Goal: Task Accomplishment & Management: Manage account settings

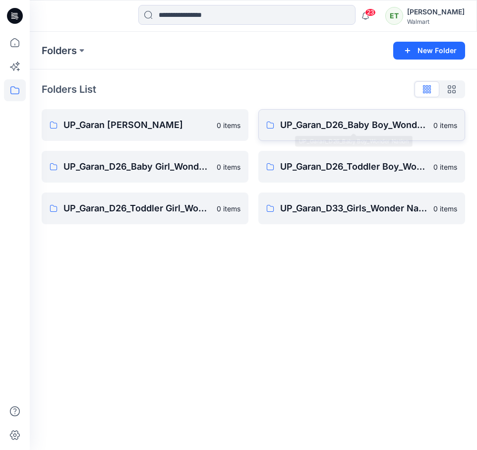
click at [338, 118] on p "UP_Garan_D26_Baby Boy_Wonder Nation" at bounding box center [353, 125] width 147 height 14
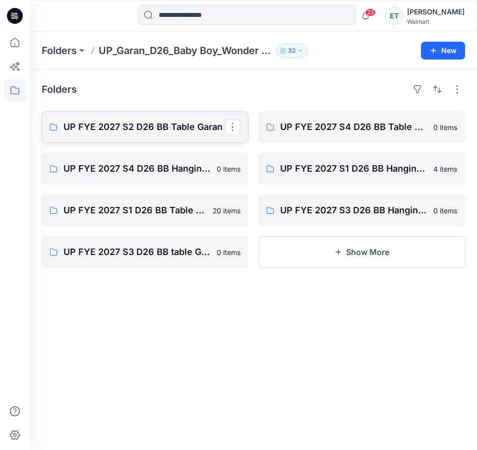
click at [178, 125] on p "UP FYE 2027 S2 D26 BB Table Garan" at bounding box center [143, 127] width 161 height 14
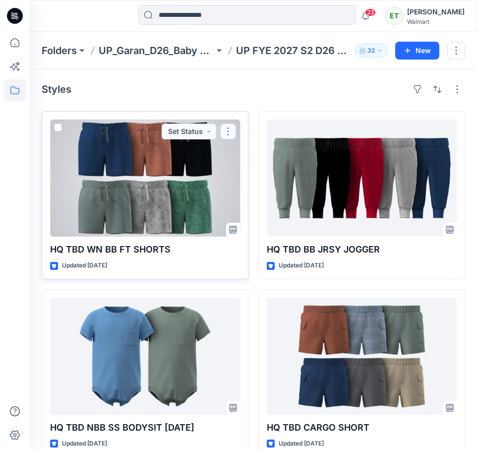
click at [224, 127] on button "button" at bounding box center [228, 131] width 16 height 16
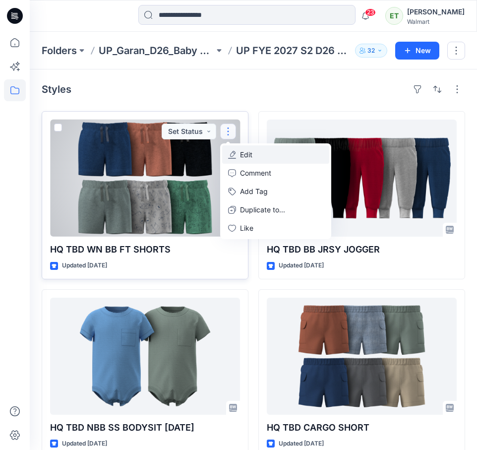
click at [261, 156] on button "Edit" at bounding box center [275, 154] width 107 height 18
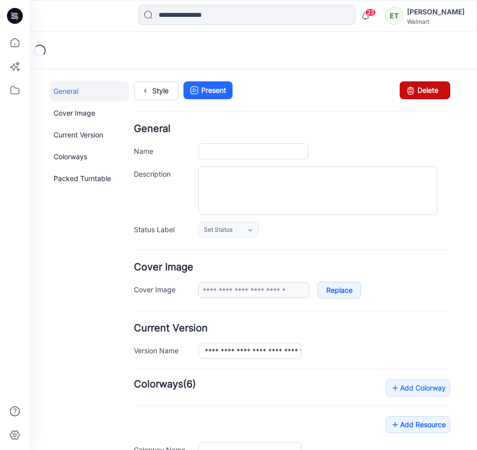
type input "**********"
type input "*********"
type input "**********"
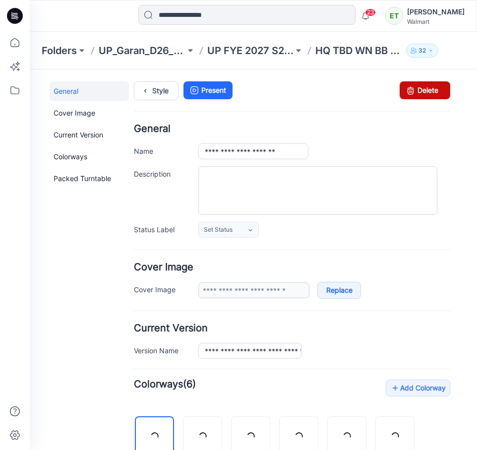
click at [442, 88] on link "Delete" at bounding box center [425, 90] width 51 height 18
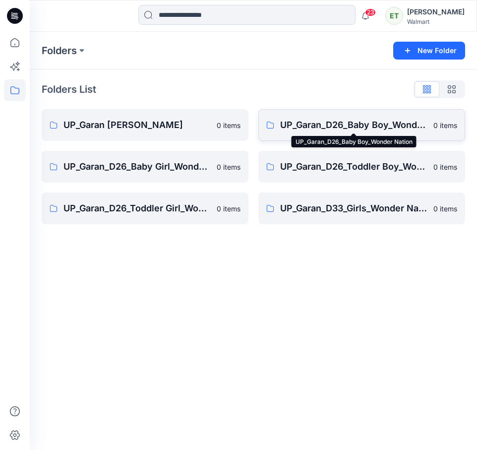
click at [314, 120] on p "UP_Garan_D26_Baby Boy_Wonder Nation" at bounding box center [353, 125] width 147 height 14
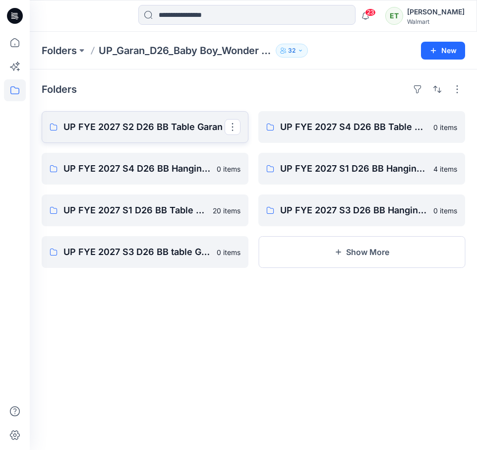
click at [169, 127] on p "UP FYE 2027 S2 D26 BB Table Garan" at bounding box center [143, 127] width 161 height 14
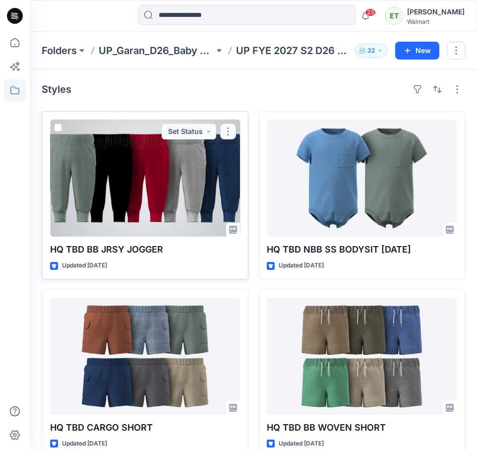
click at [223, 134] on button "button" at bounding box center [228, 131] width 16 height 16
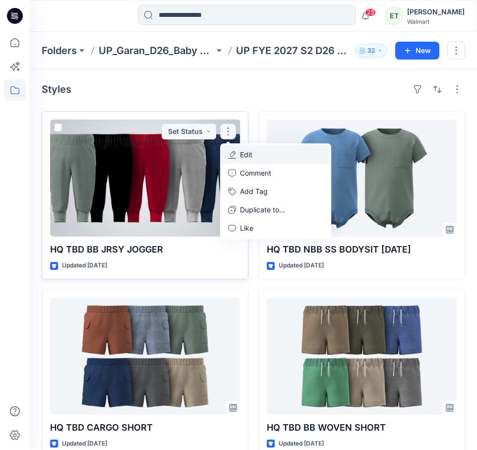
click at [264, 155] on button "Edit" at bounding box center [275, 154] width 107 height 18
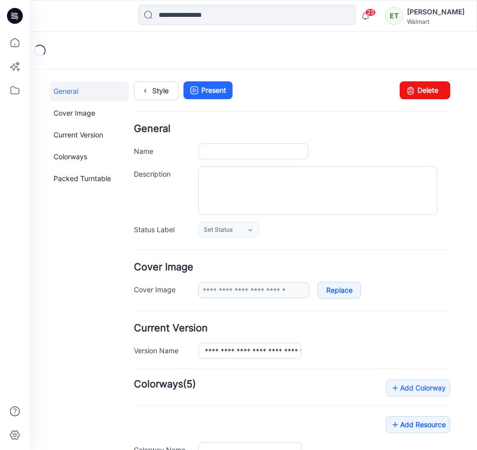
type input "**********"
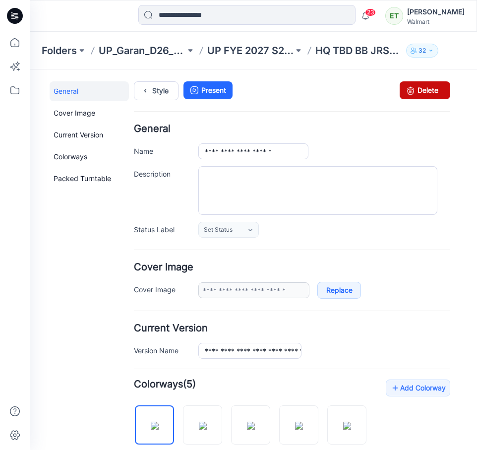
click at [433, 87] on link "Delete" at bounding box center [425, 90] width 51 height 18
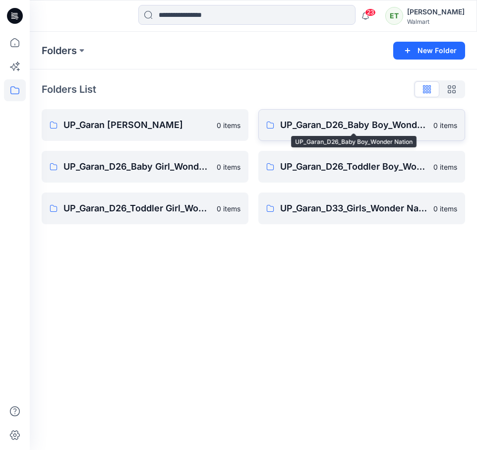
click at [294, 131] on p "UP_Garan_D26_Baby Boy_Wonder Nation" at bounding box center [353, 125] width 147 height 14
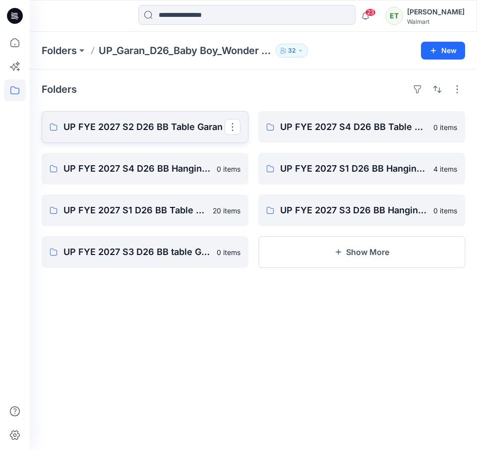
click at [169, 130] on p "UP FYE 2027 S2 D26 BB Table Garan" at bounding box center [143, 127] width 161 height 14
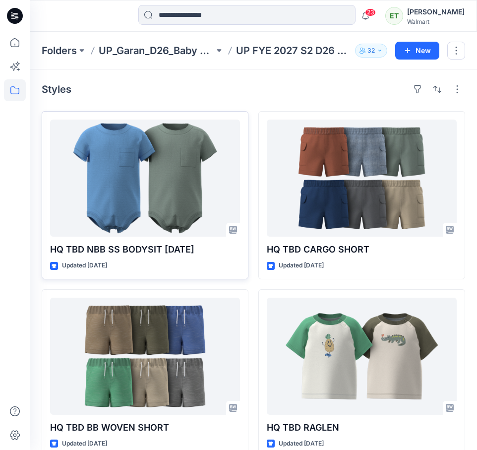
click at [212, 199] on div at bounding box center [145, 177] width 190 height 117
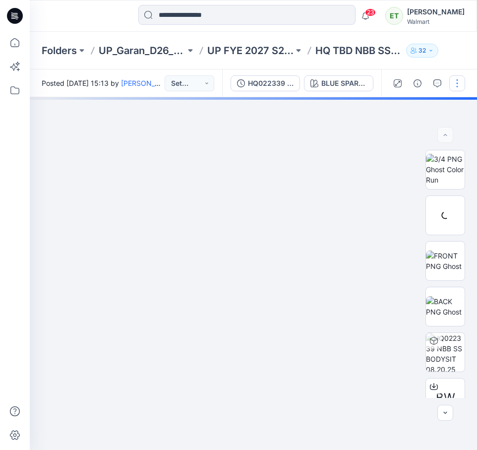
click at [460, 78] on button "button" at bounding box center [457, 83] width 16 height 16
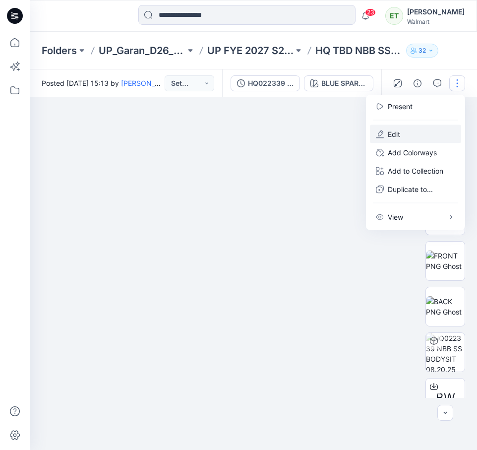
click at [422, 128] on button "Edit" at bounding box center [415, 134] width 91 height 18
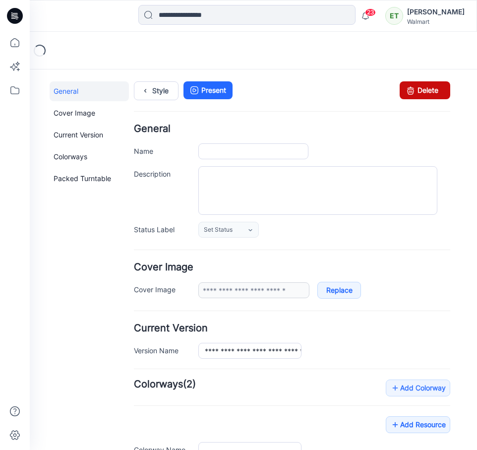
type input "**********"
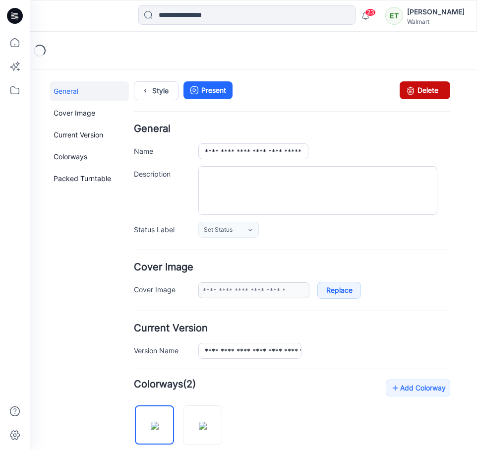
click at [436, 88] on link "Delete" at bounding box center [425, 90] width 51 height 18
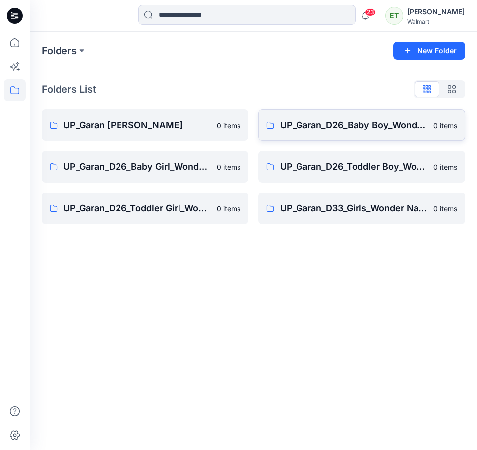
click at [295, 136] on link "UP_Garan_D26_Baby Boy_Wonder Nation 0 items" at bounding box center [361, 125] width 207 height 32
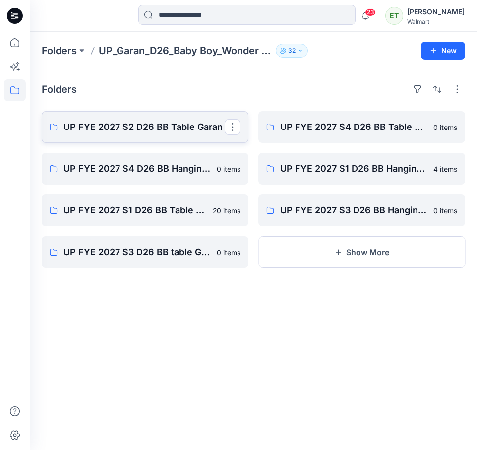
click at [137, 123] on p "UP FYE 2027 S2 D26 BB Table Garan" at bounding box center [143, 127] width 161 height 14
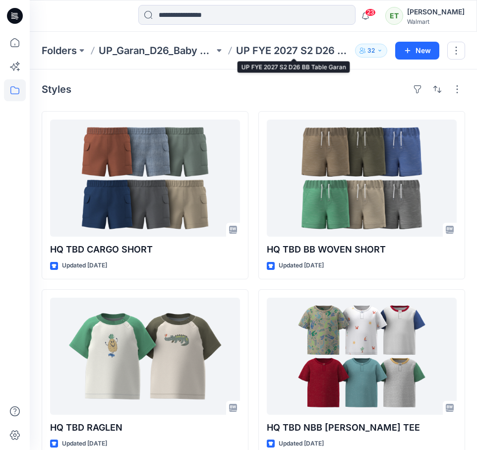
click at [294, 56] on p "UP FYE 2027 S2 D26 BB Table Garan" at bounding box center [294, 51] width 116 height 14
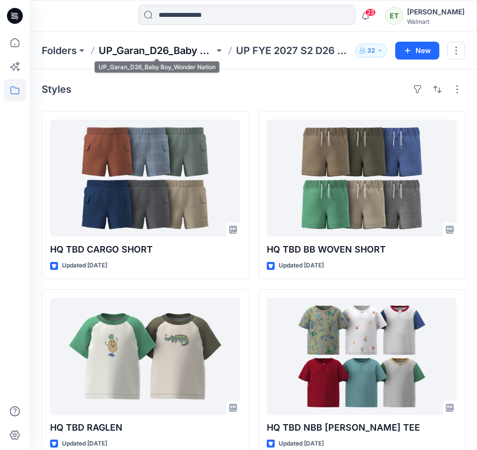
click at [182, 53] on p "UP_Garan_D26_Baby Boy_Wonder Nation" at bounding box center [157, 51] width 116 height 14
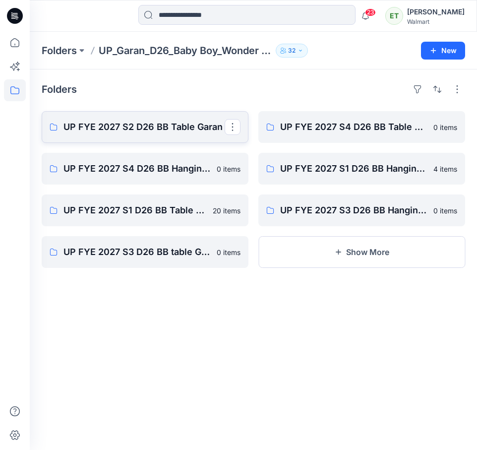
click at [176, 115] on link "UP FYE 2027 S2 D26 BB Table Garan" at bounding box center [145, 127] width 207 height 32
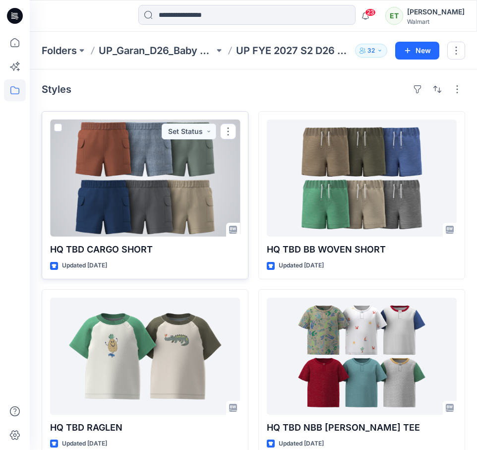
click at [187, 167] on div at bounding box center [145, 177] width 190 height 117
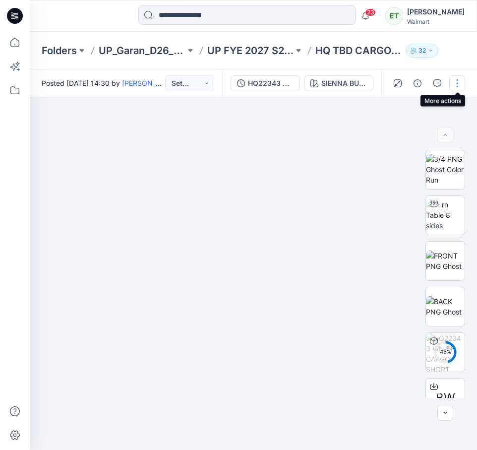
click at [459, 78] on button "button" at bounding box center [457, 83] width 16 height 16
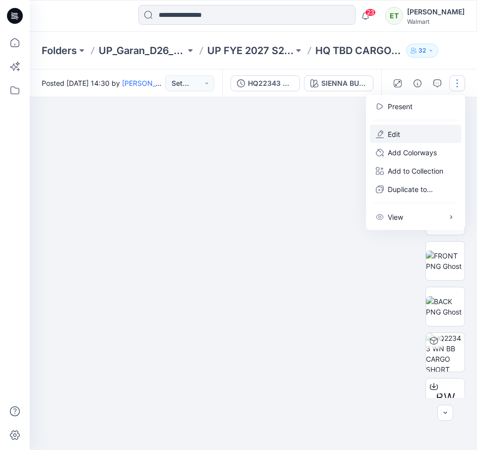
click at [421, 134] on button "Edit" at bounding box center [415, 134] width 91 height 18
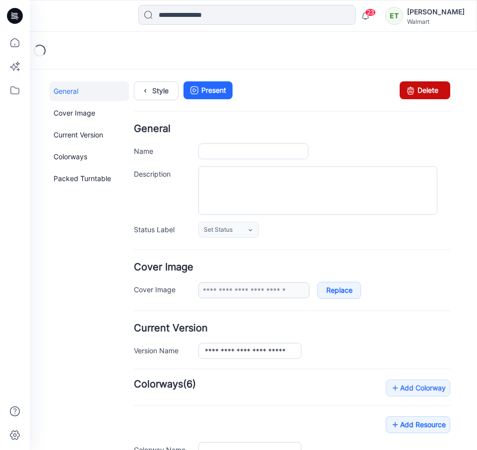
type input "**********"
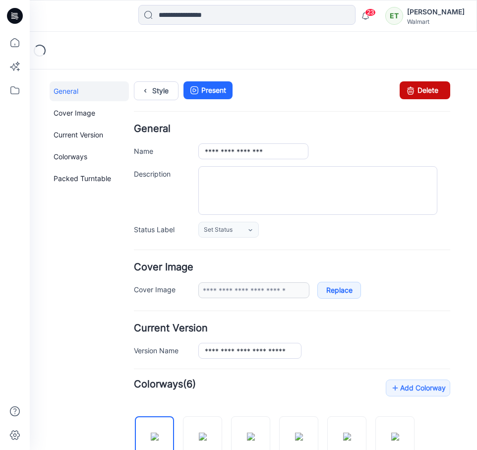
click at [432, 98] on link "Delete" at bounding box center [425, 90] width 51 height 18
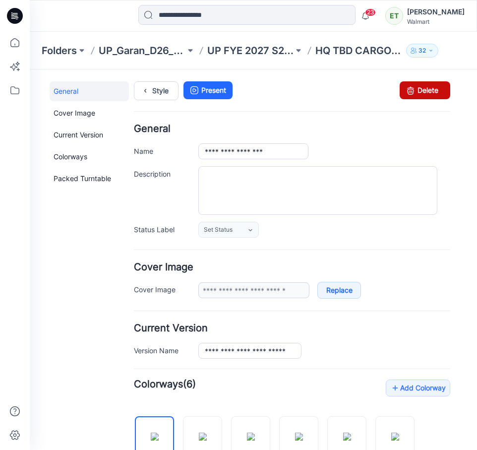
click at [425, 96] on link "Delete" at bounding box center [425, 90] width 51 height 18
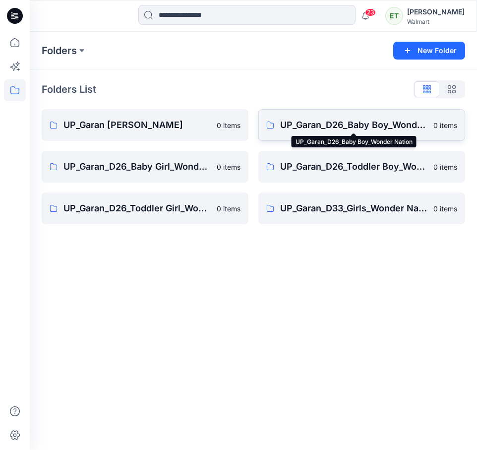
click at [326, 118] on p "UP_Garan_D26_Baby Boy_Wonder Nation" at bounding box center [353, 125] width 147 height 14
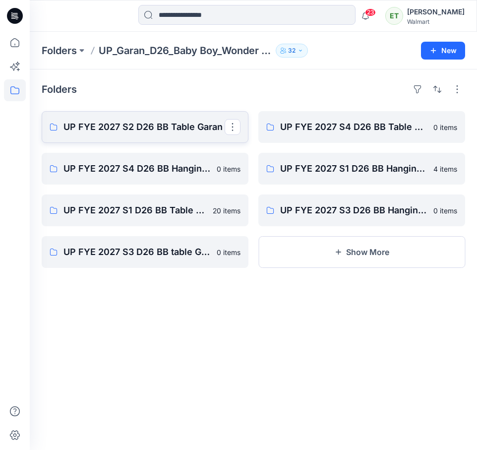
click at [147, 114] on link "UP FYE 2027 S2 D26 BB Table Garan" at bounding box center [145, 127] width 207 height 32
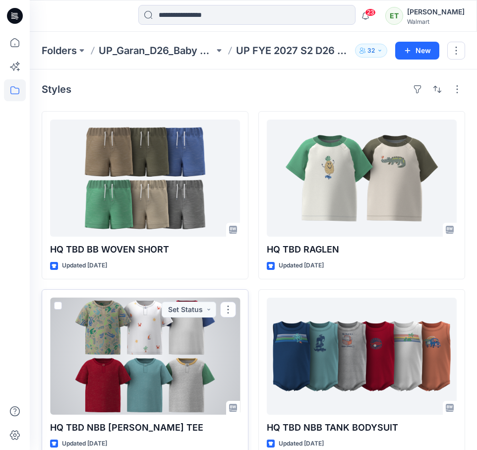
click at [227, 324] on div at bounding box center [145, 355] width 190 height 117
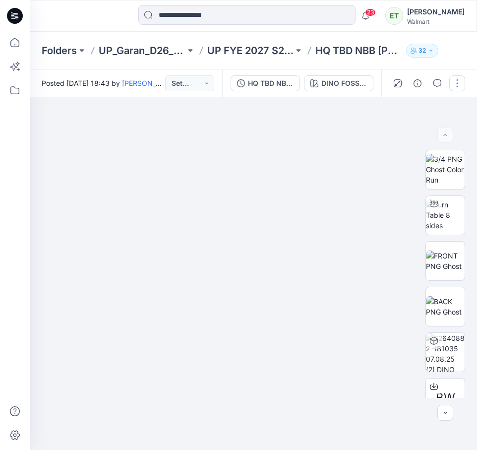
click at [459, 83] on button "button" at bounding box center [457, 83] width 16 height 16
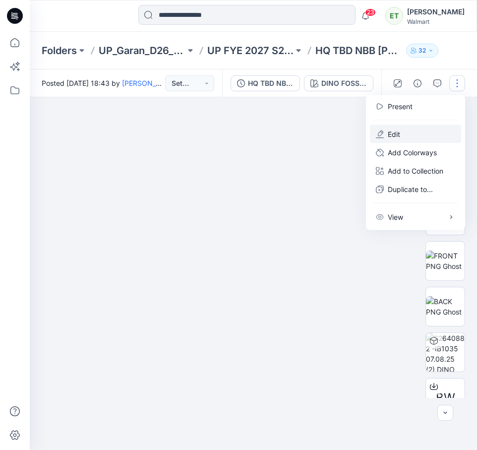
click at [421, 125] on button "Edit" at bounding box center [415, 134] width 91 height 18
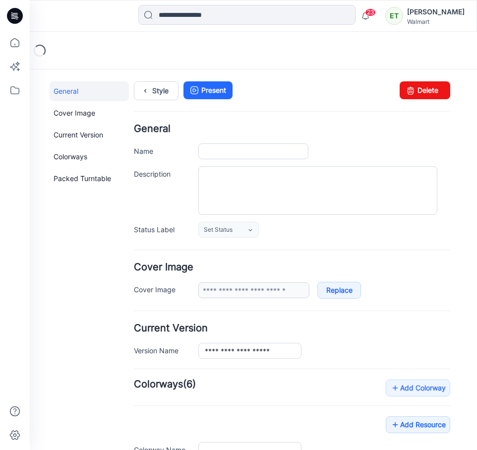
type input "**********"
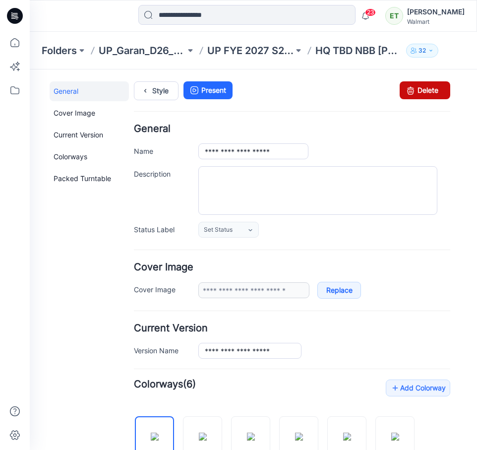
click at [433, 87] on link "Delete" at bounding box center [425, 90] width 51 height 18
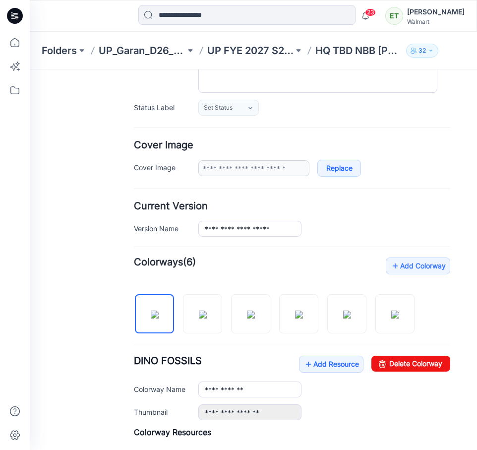
scroll to position [128, 0]
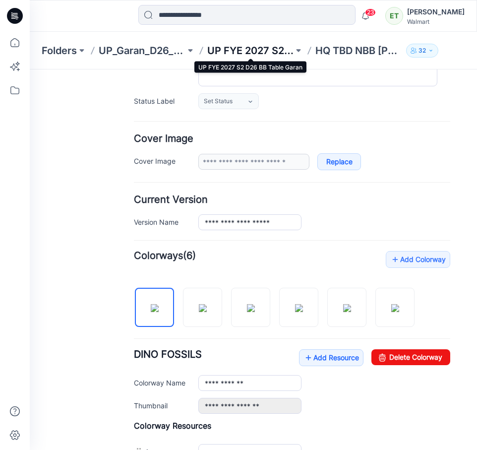
click at [256, 50] on p "UP FYE 2027 S2 D26 BB Table Garan" at bounding box center [250, 51] width 87 height 14
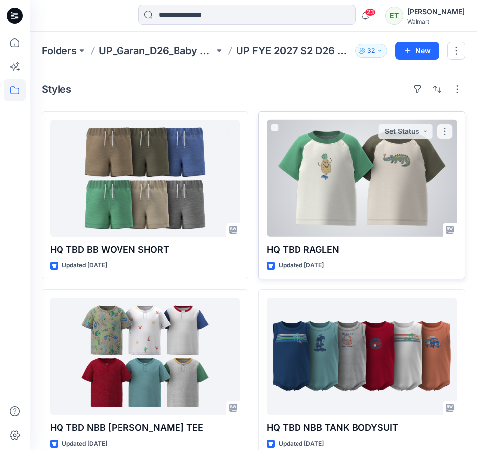
click at [319, 166] on div at bounding box center [362, 177] width 190 height 117
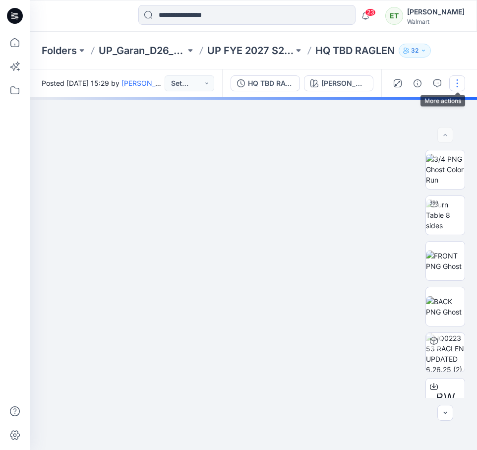
click at [455, 88] on button "button" at bounding box center [457, 83] width 16 height 16
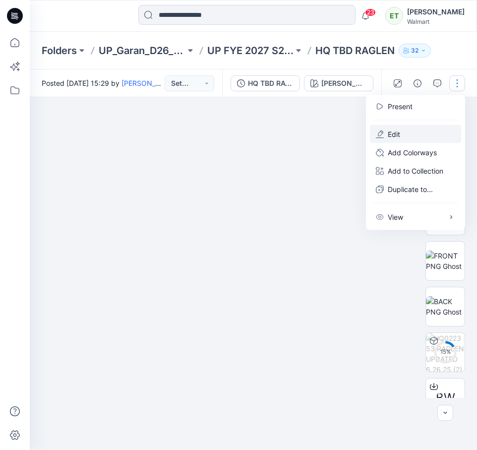
click at [413, 130] on button "Edit" at bounding box center [415, 134] width 91 height 18
click at [397, 127] on button "Edit" at bounding box center [415, 134] width 91 height 18
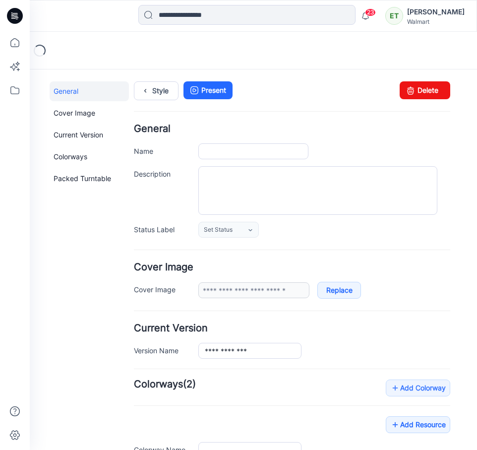
type input "**********"
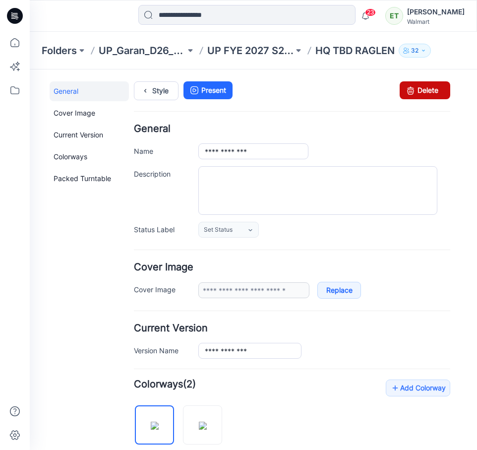
click at [419, 94] on link "Delete" at bounding box center [425, 90] width 51 height 18
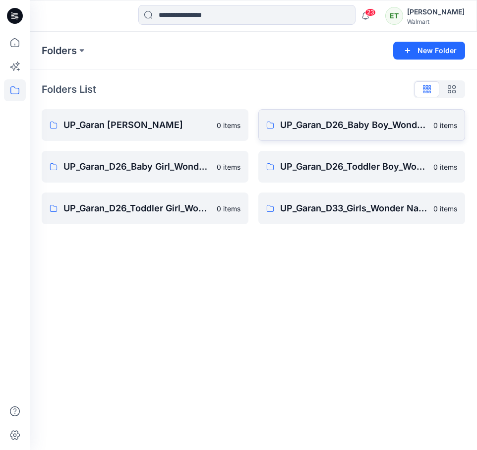
click at [317, 133] on link "UP_Garan_D26_Baby Boy_Wonder Nation 0 items" at bounding box center [361, 125] width 207 height 32
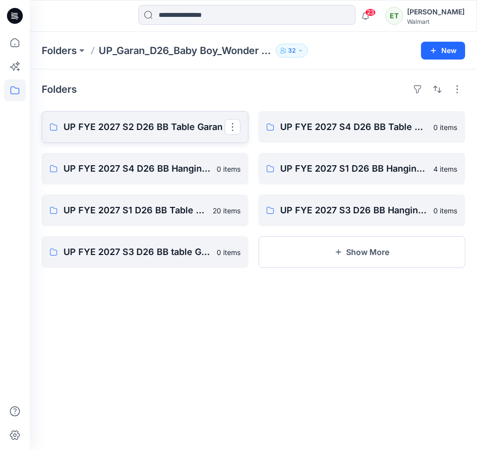
click at [151, 128] on p "UP FYE 2027 S2 D26 BB Table Garan" at bounding box center [143, 127] width 161 height 14
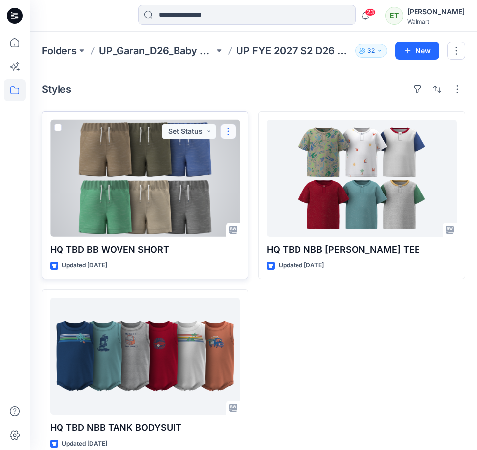
click at [233, 131] on button "button" at bounding box center [228, 131] width 16 height 16
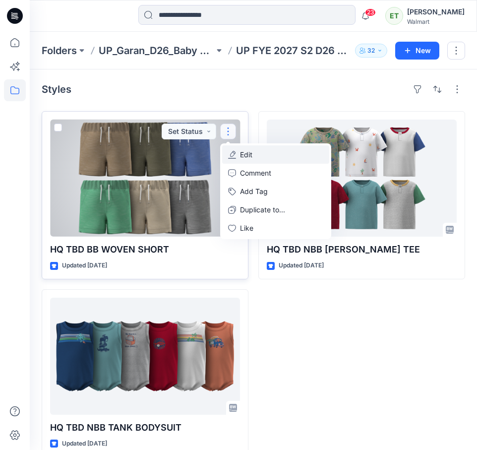
click at [241, 154] on p "Edit" at bounding box center [246, 154] width 12 height 10
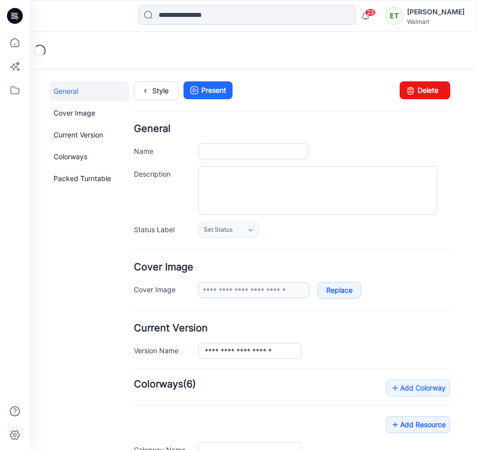
type input "**********"
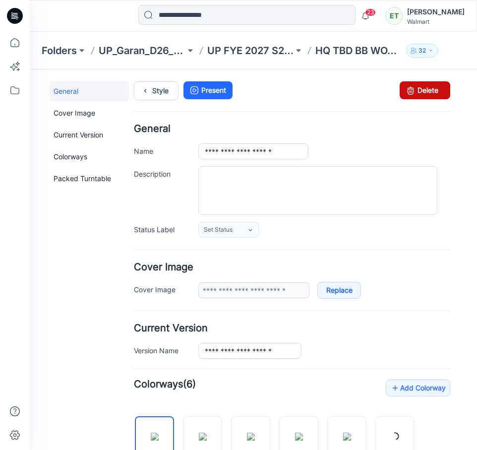
click at [428, 92] on link "Delete" at bounding box center [425, 90] width 51 height 18
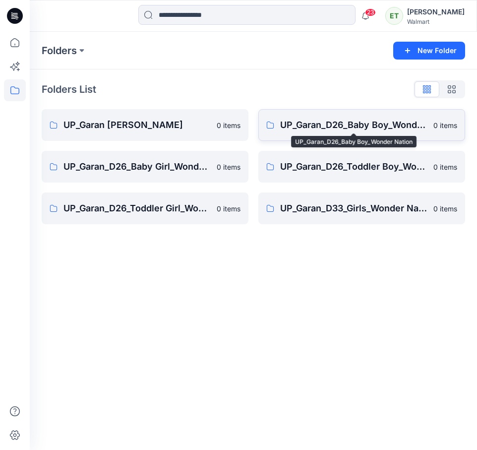
click at [327, 120] on p "UP_Garan_D26_Baby Boy_Wonder Nation" at bounding box center [353, 125] width 147 height 14
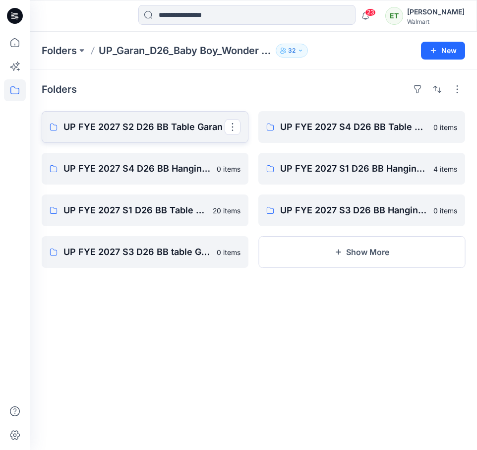
click at [181, 132] on p "UP FYE 2027 S2 D26 BB Table Garan" at bounding box center [143, 127] width 161 height 14
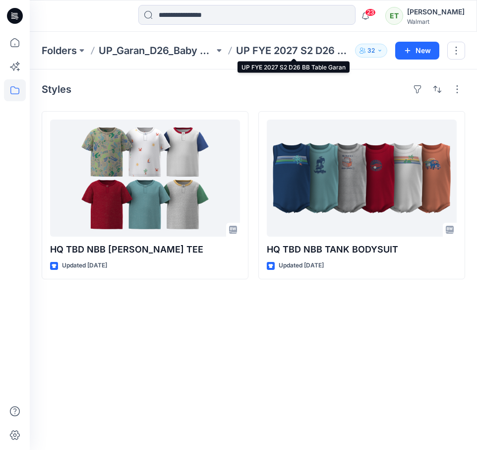
click at [271, 50] on p "UP FYE 2027 S2 D26 BB Table Garan" at bounding box center [294, 51] width 116 height 14
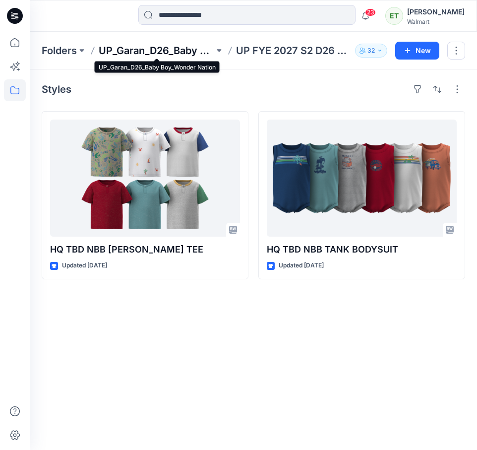
click at [181, 47] on p "UP_Garan_D26_Baby Boy_Wonder Nation" at bounding box center [157, 51] width 116 height 14
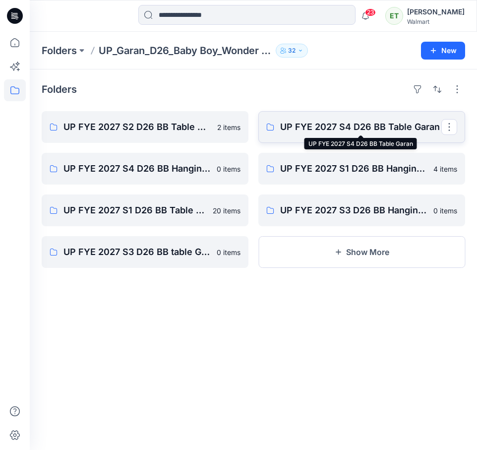
click at [320, 132] on p "UP FYE 2027 S4 D26 BB Table Garan" at bounding box center [360, 127] width 161 height 14
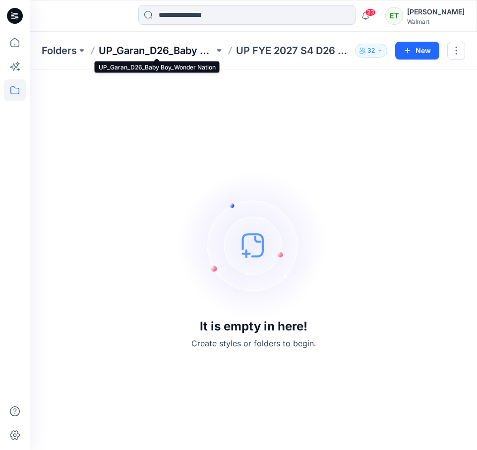
click at [184, 53] on p "UP_Garan_D26_Baby Boy_Wonder Nation" at bounding box center [157, 51] width 116 height 14
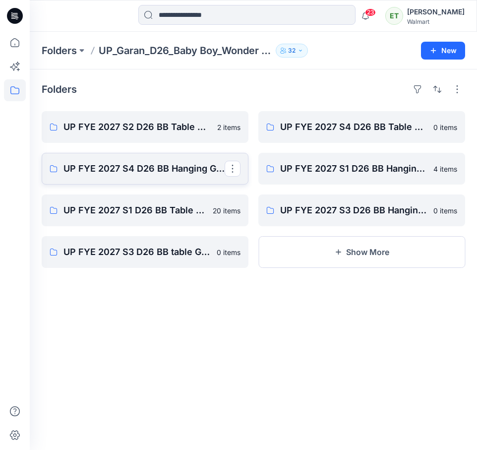
click at [124, 172] on p "UP FYE 2027 S4 D26 BB Hanging Garan" at bounding box center [143, 169] width 161 height 14
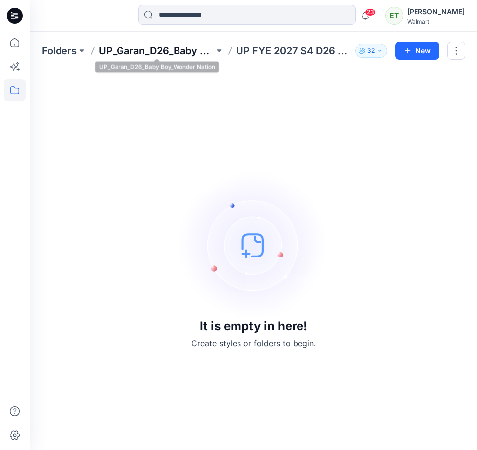
click at [175, 53] on p "UP_Garan_D26_Baby Boy_Wonder Nation" at bounding box center [157, 51] width 116 height 14
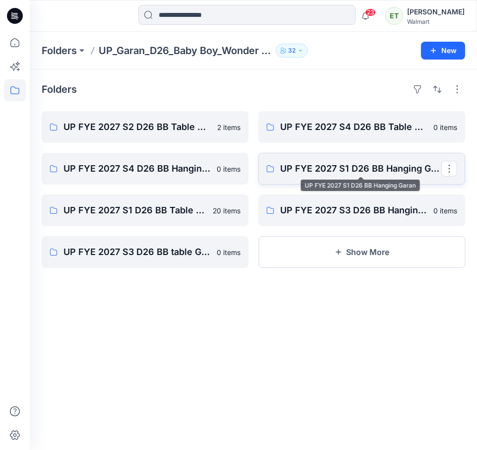
click at [303, 166] on p "UP FYE 2027 S1 D26 BB Hanging Garan" at bounding box center [360, 169] width 161 height 14
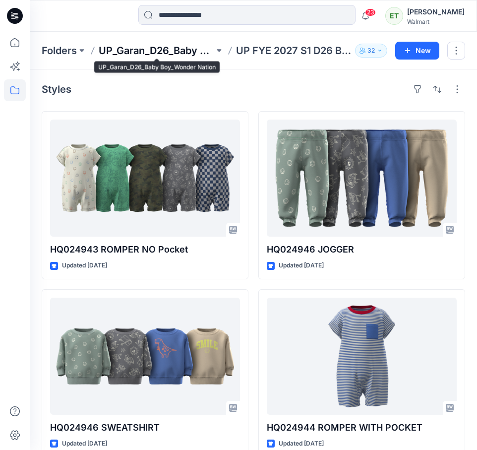
click at [168, 50] on p "UP_Garan_D26_Baby Boy_Wonder Nation" at bounding box center [157, 51] width 116 height 14
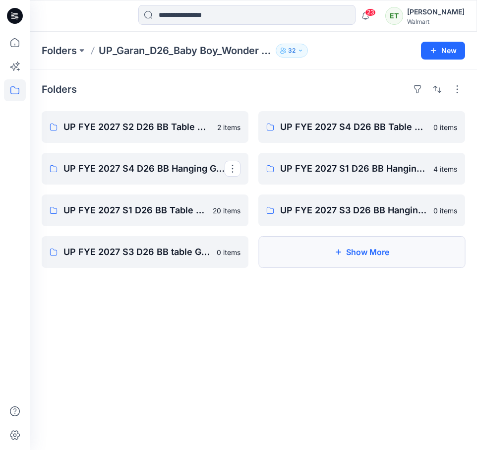
click at [311, 264] on button "Show More" at bounding box center [361, 252] width 207 height 32
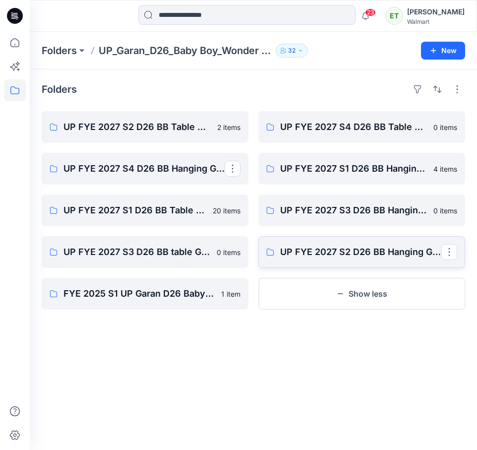
click at [317, 264] on link "UP FYE 2027 S2 D26 BB Hanging Garan" at bounding box center [361, 252] width 207 height 32
